Goal: Task Accomplishment & Management: Use online tool/utility

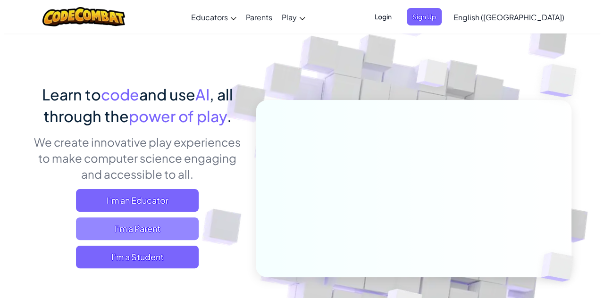
scroll to position [30, 0]
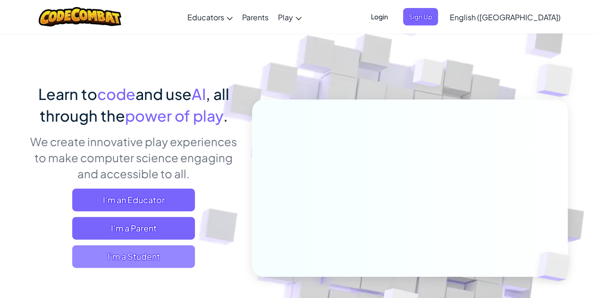
click at [131, 257] on span "I'm a Student" at bounding box center [133, 256] width 123 height 23
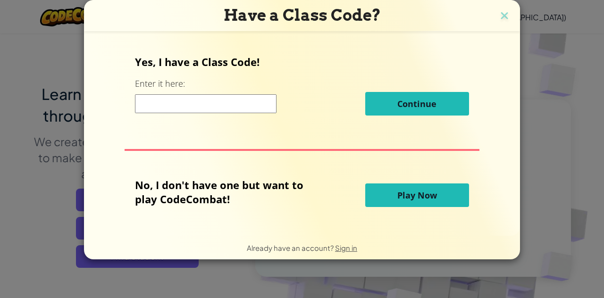
click at [165, 101] on input at bounding box center [205, 103] width 141 height 19
click at [398, 192] on span "Play Now" at bounding box center [417, 195] width 40 height 11
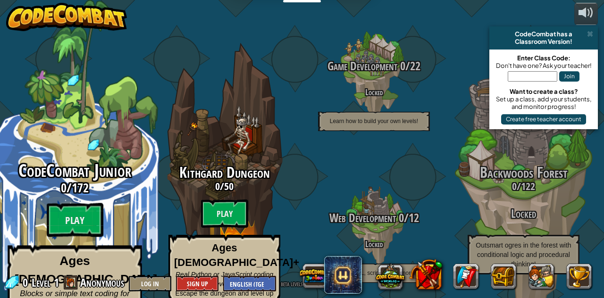
click at [87, 158] on span "CodeCombat Junior" at bounding box center [74, 170] width 113 height 25
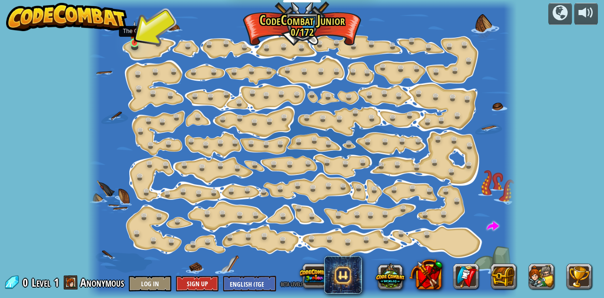
click at [136, 42] on img at bounding box center [135, 32] width 10 height 23
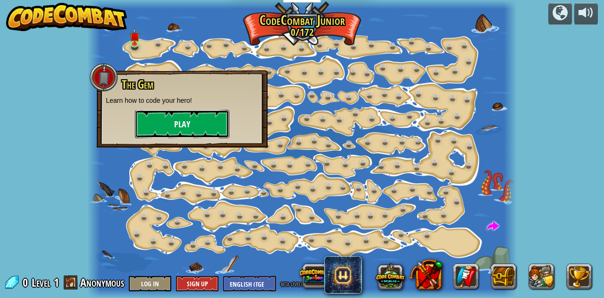
click at [161, 130] on button "Play" at bounding box center [182, 124] width 94 height 28
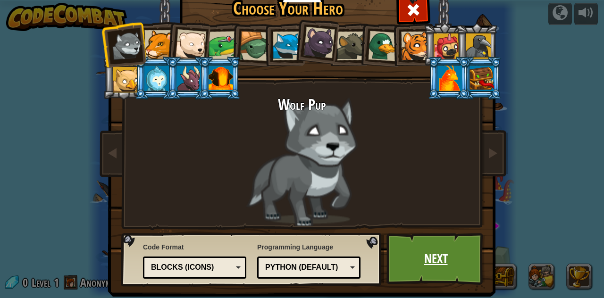
click at [407, 256] on link "Next" at bounding box center [435, 259] width 99 height 52
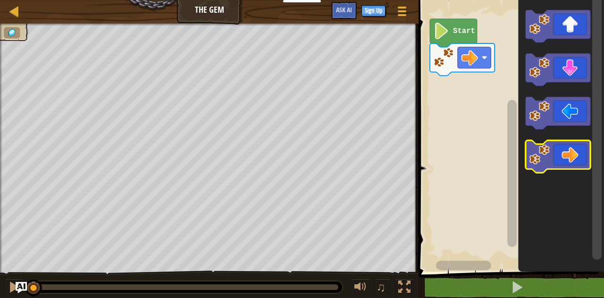
click at [562, 154] on icon "Blockly Workspace" at bounding box center [557, 157] width 65 height 33
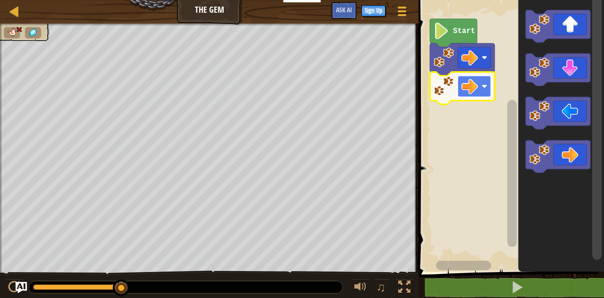
click at [460, 90] on rect "Blockly Workspace" at bounding box center [474, 86] width 33 height 21
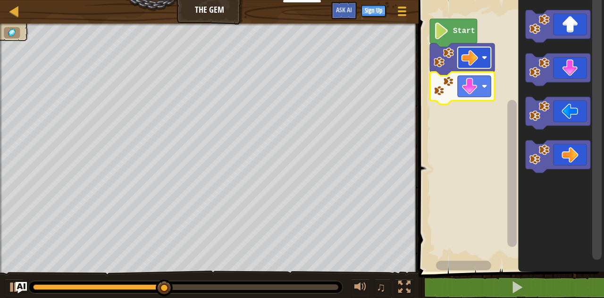
click at [475, 55] on image "Blockly Workspace" at bounding box center [469, 58] width 17 height 17
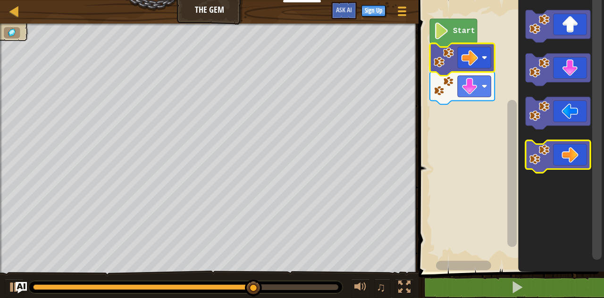
click at [563, 151] on icon "Blockly Workspace" at bounding box center [557, 157] width 65 height 33
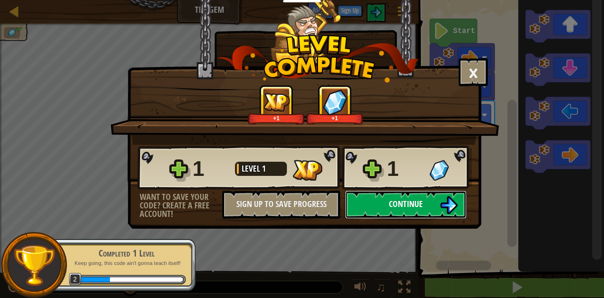
click at [395, 209] on span "Continue" at bounding box center [406, 204] width 34 height 12
